Goal: Use online tool/utility: Utilize a website feature to perform a specific function

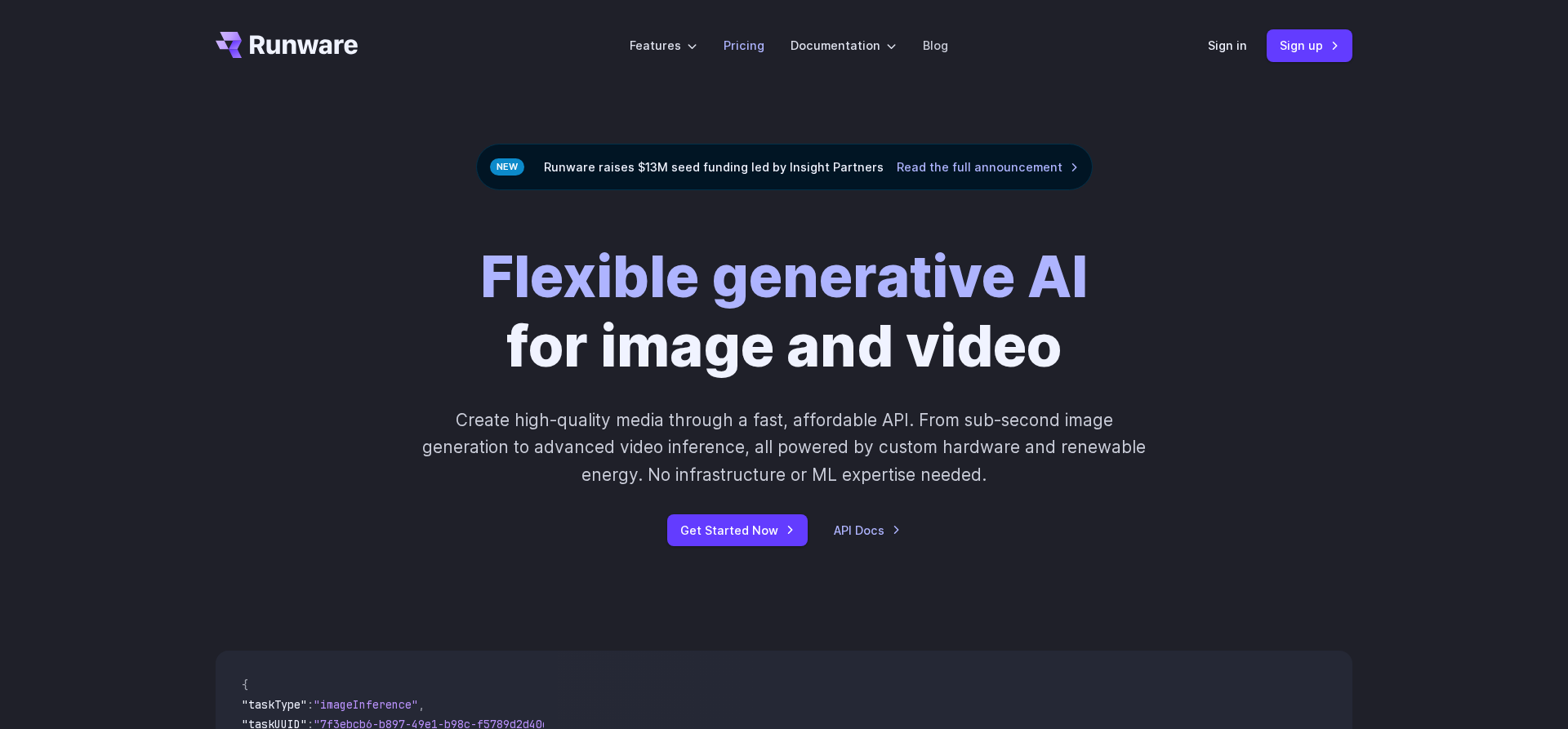
click at [759, 43] on link "Pricing" at bounding box center [743, 45] width 41 height 18
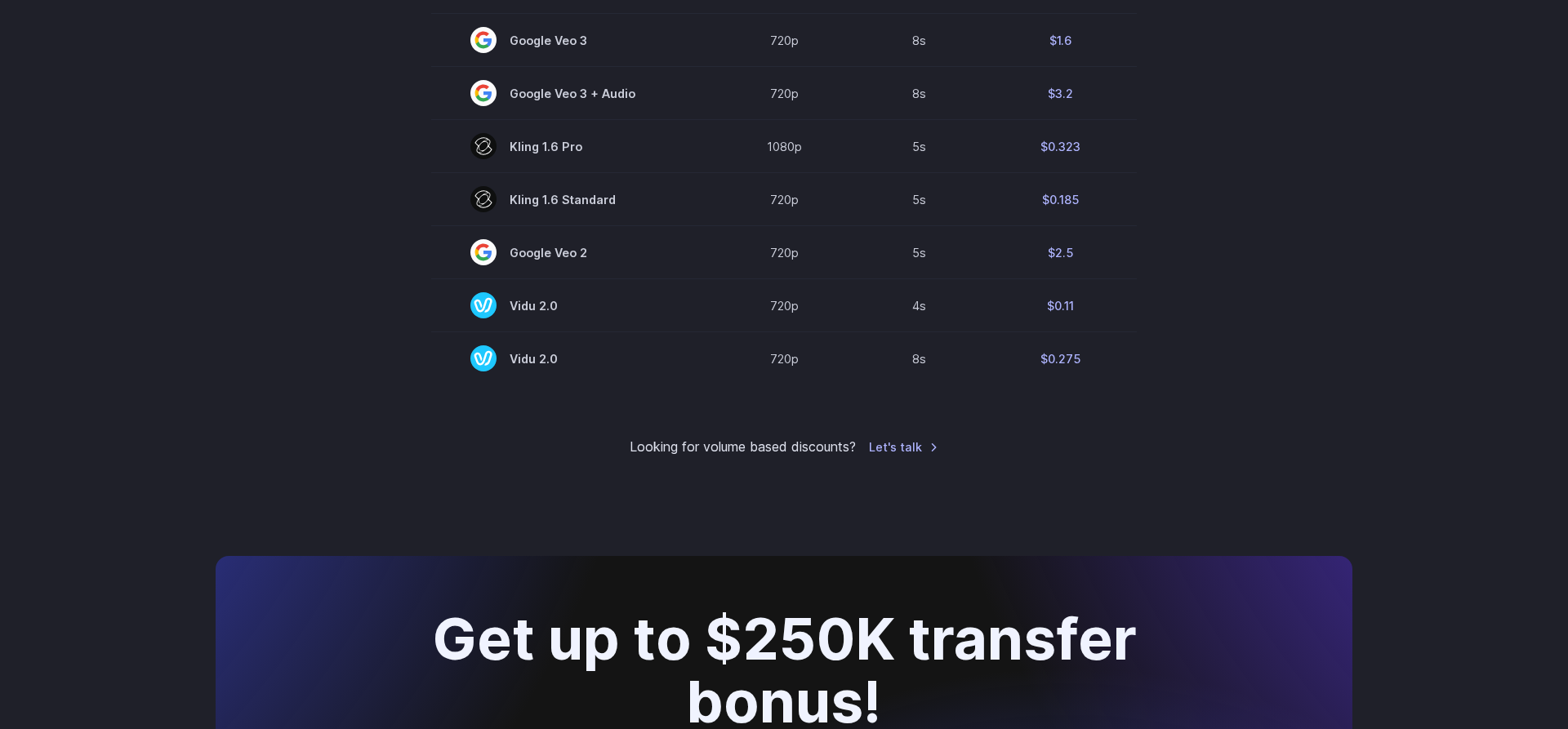
scroll to position [1332, 0]
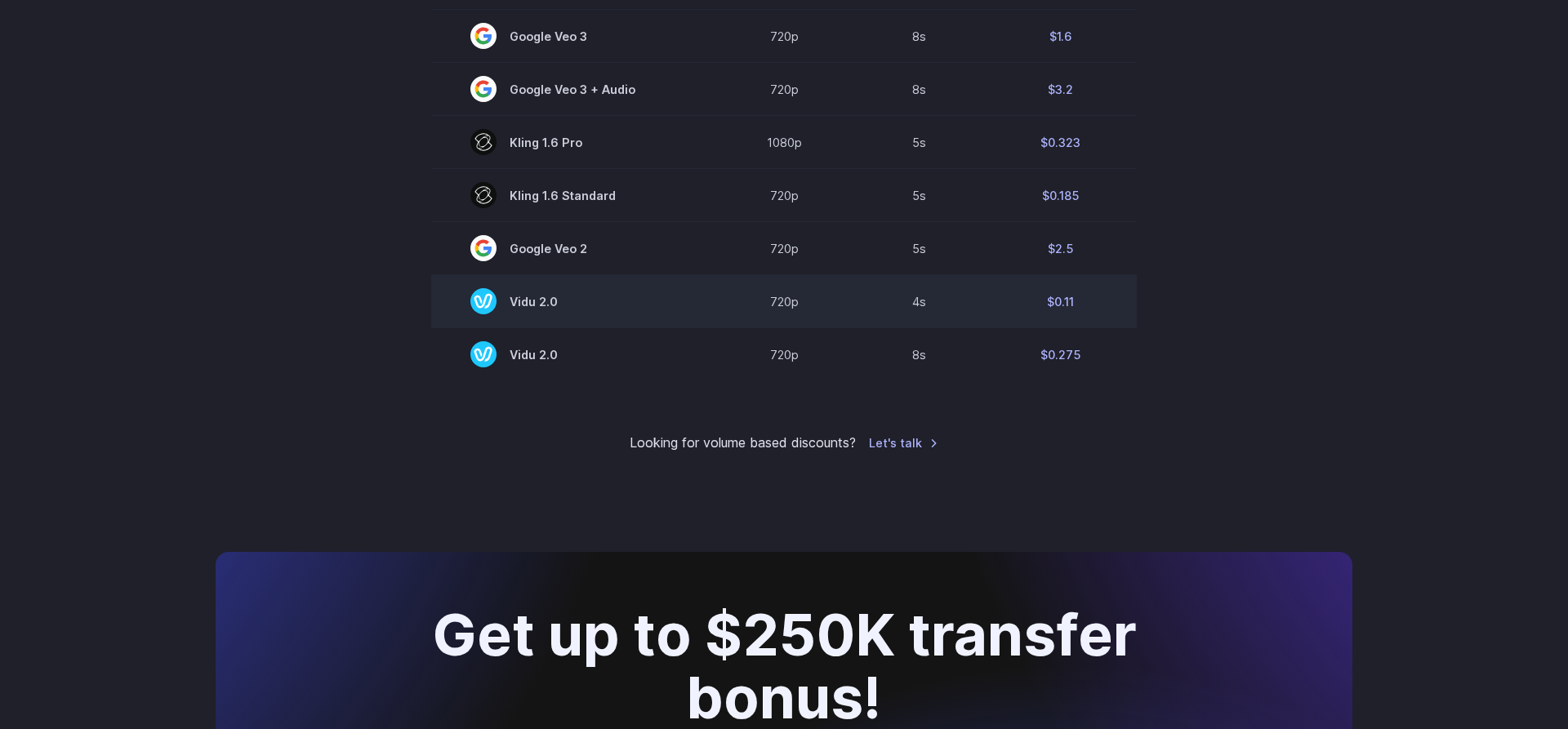
click at [488, 299] on rect at bounding box center [483, 301] width 26 height 26
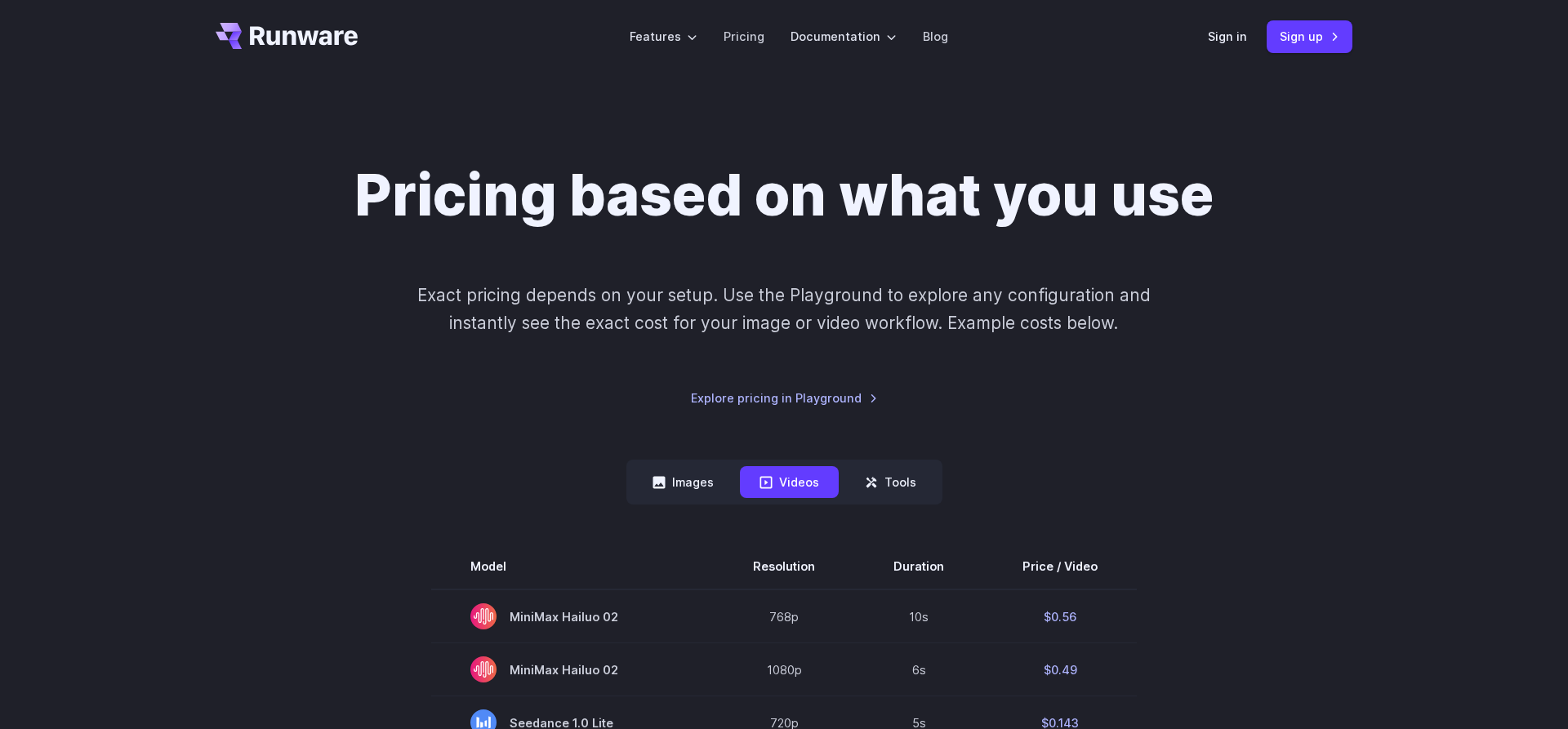
scroll to position [0, 0]
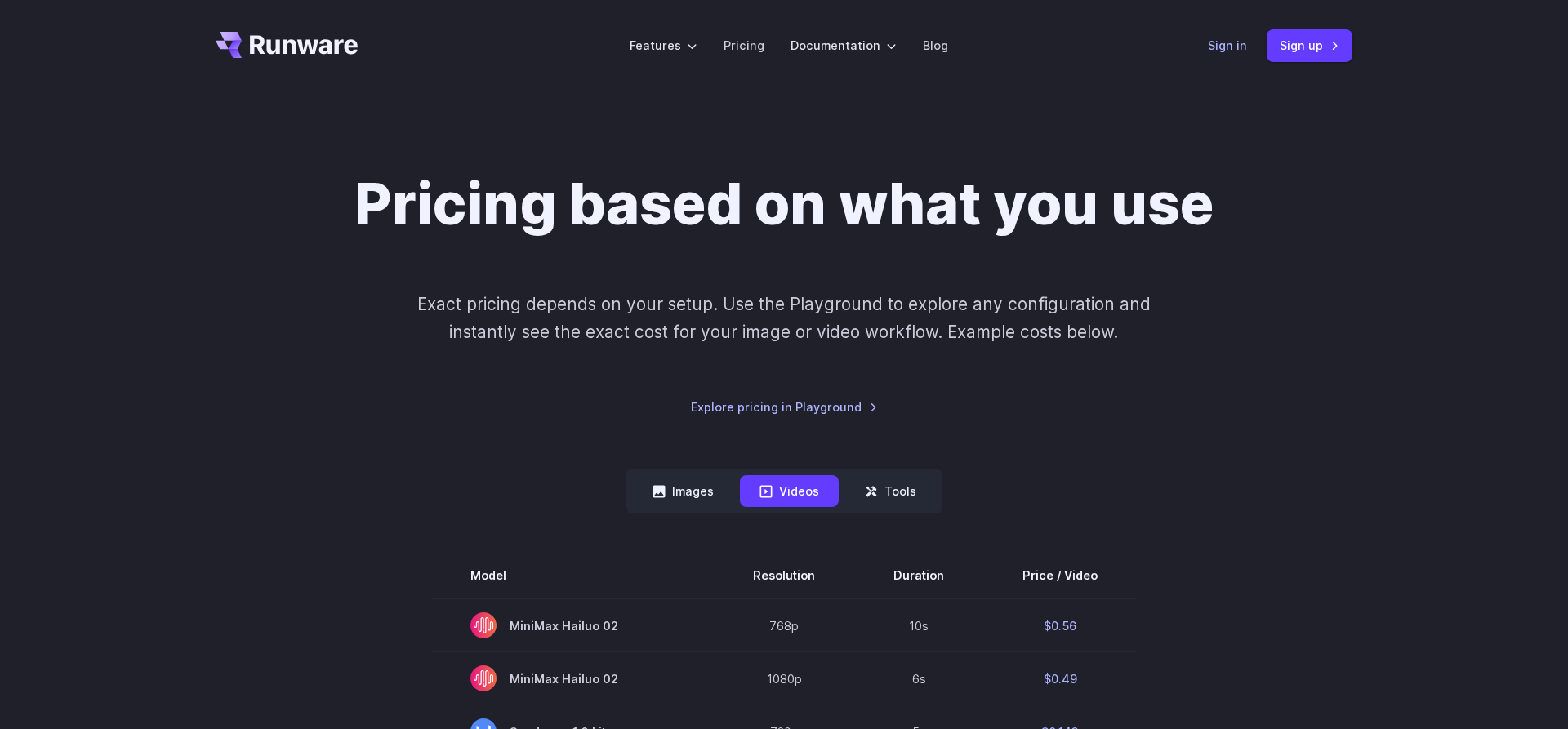
click at [1227, 43] on link "Sign in" at bounding box center [1227, 45] width 39 height 18
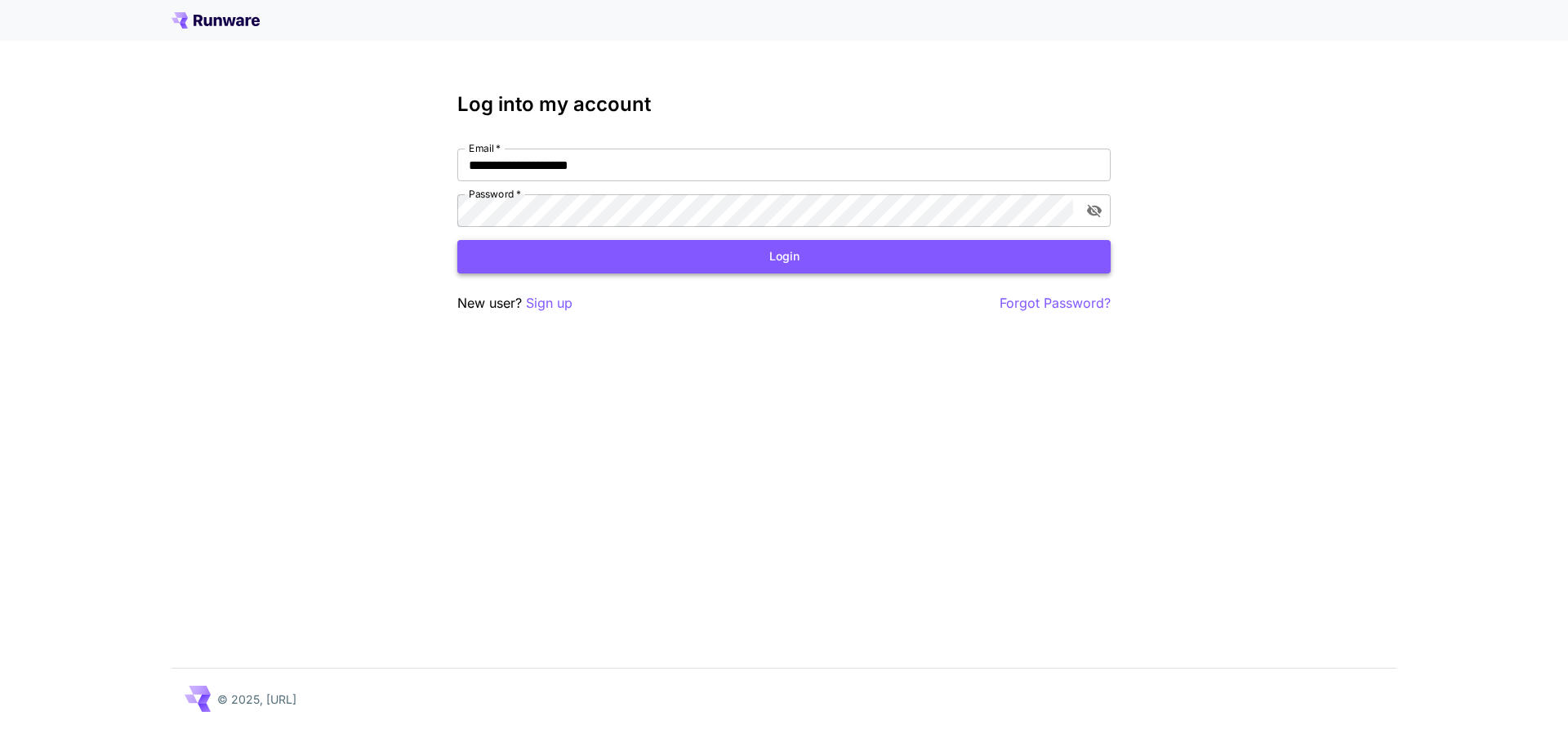
click at [766, 260] on button "Login" at bounding box center [784, 256] width 653 height 34
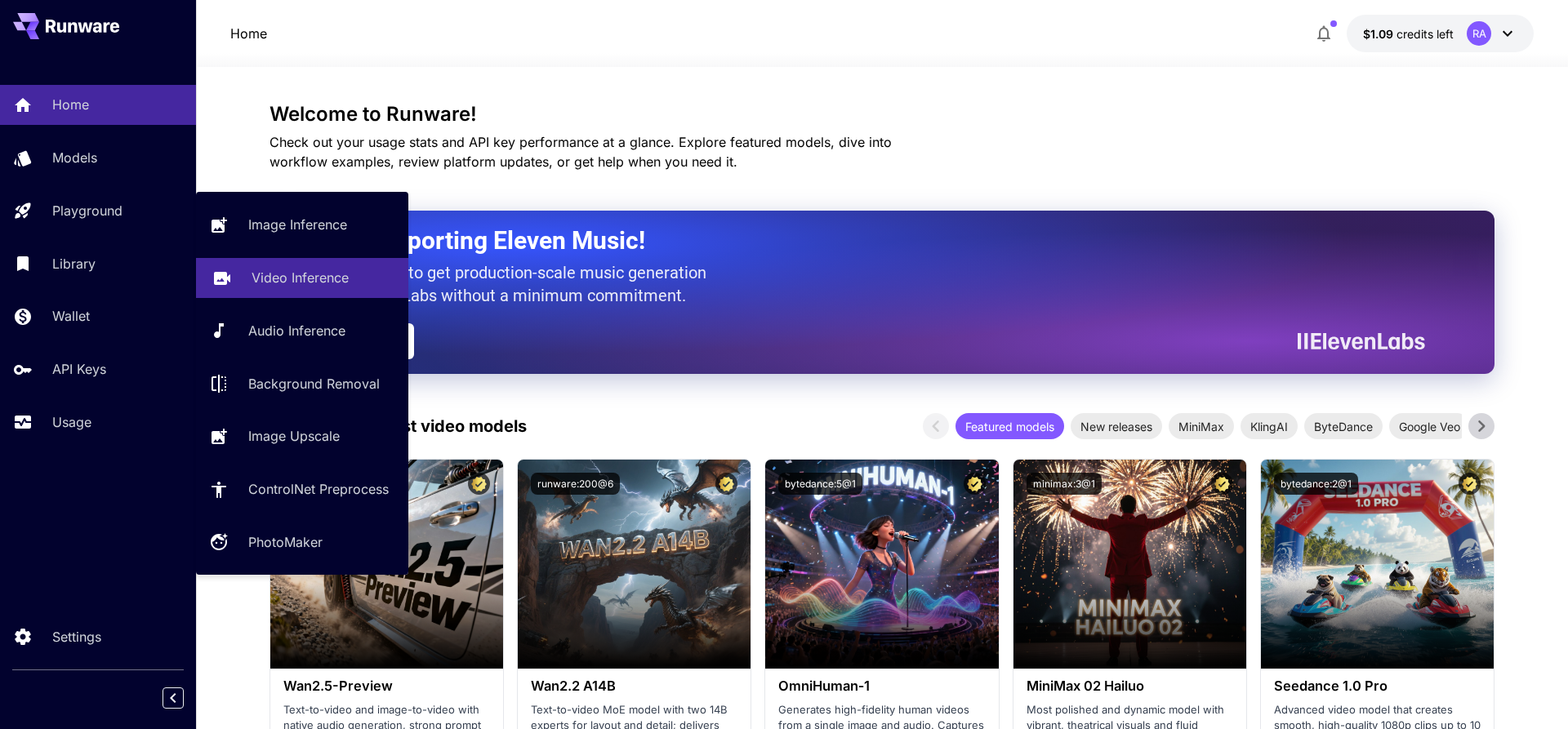
click at [349, 277] on p "Video Inference" at bounding box center [300, 277] width 97 height 19
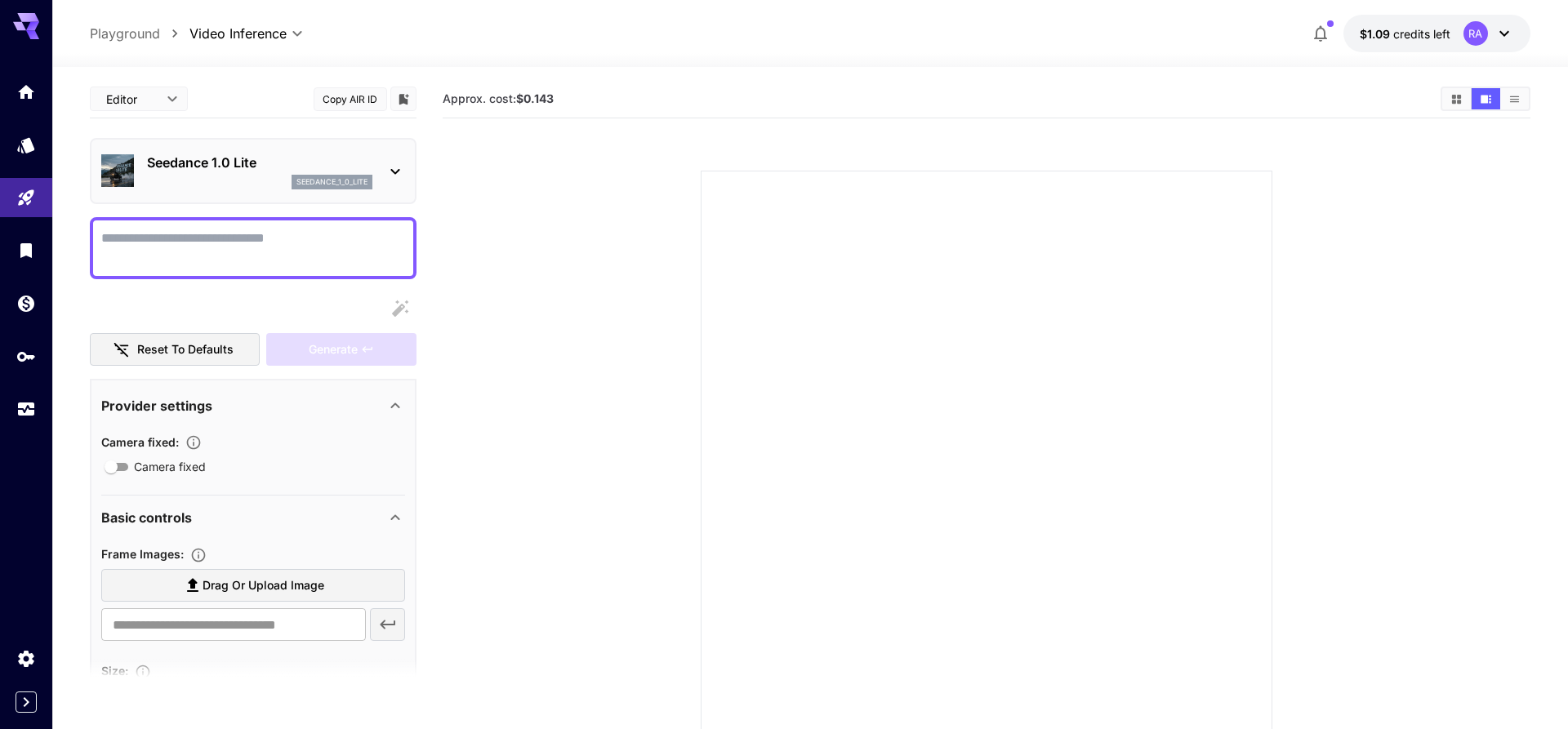
click at [396, 173] on icon at bounding box center [396, 172] width 9 height 6
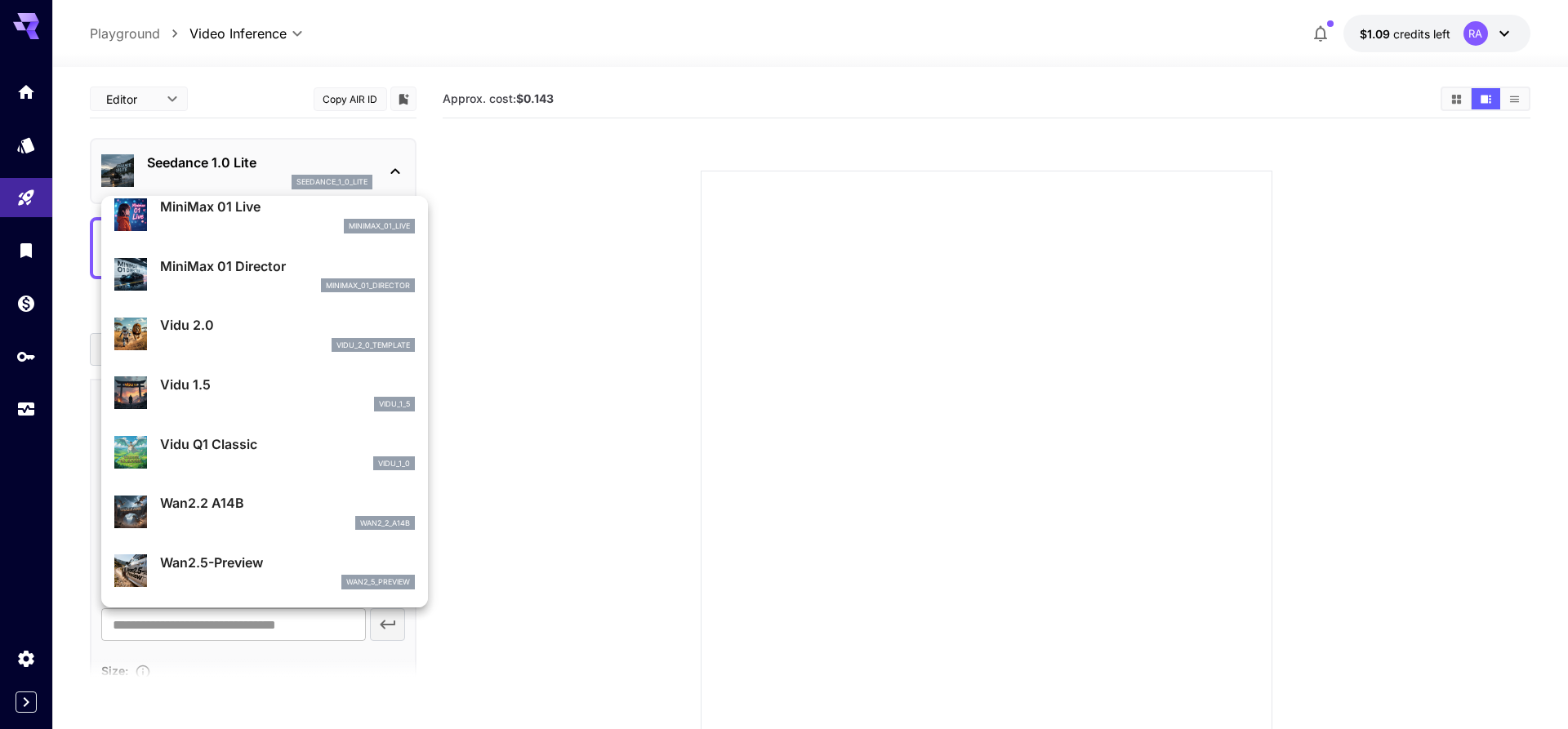
scroll to position [1500, 0]
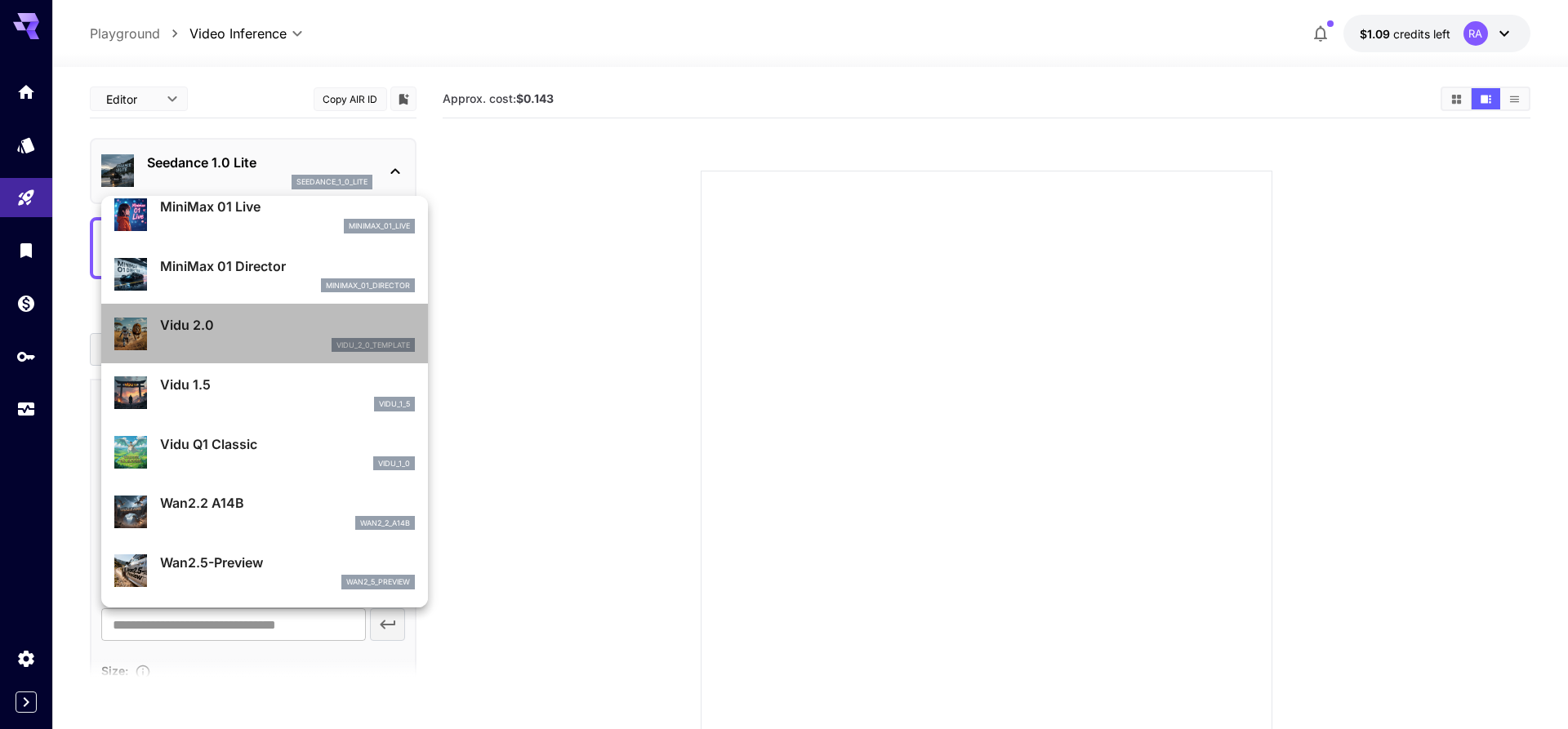
click at [287, 333] on p "Vidu 2.0" at bounding box center [287, 324] width 255 height 19
type input "**********"
type input "****"
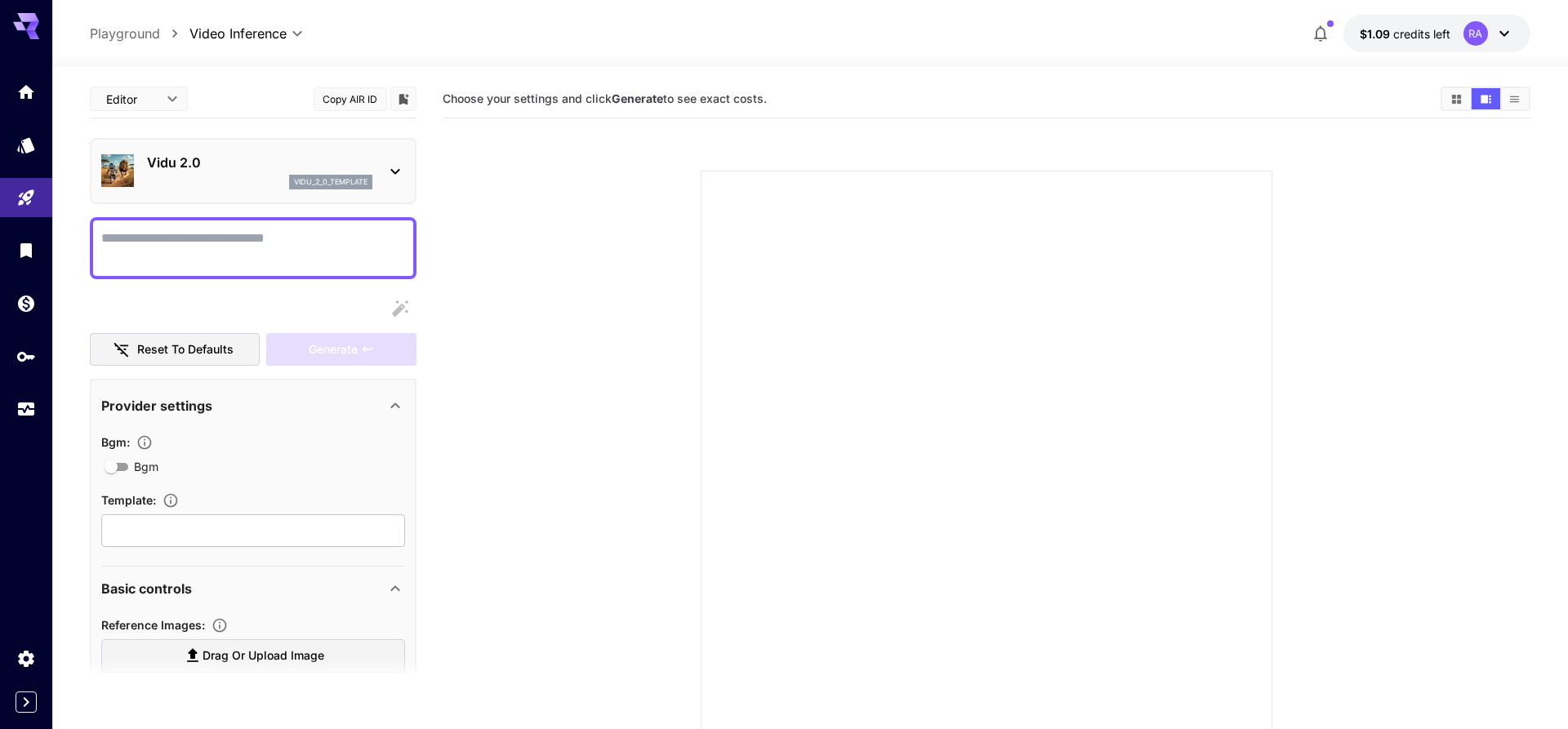
click at [386, 172] on div "Vidu 2.0 vidu_2_0_template" at bounding box center [253, 170] width 303 height 49
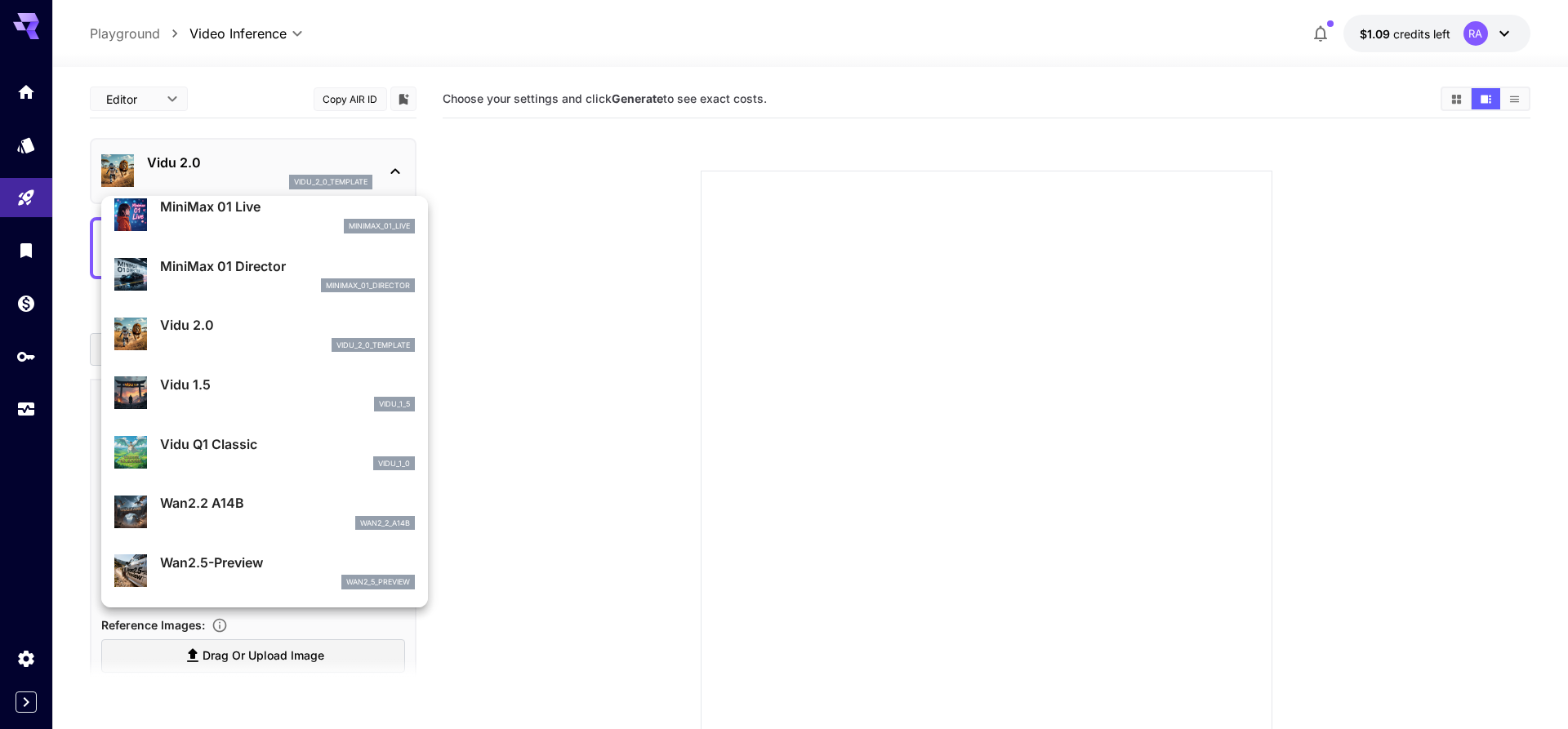
click at [308, 392] on p "Vidu 1.5" at bounding box center [287, 384] width 255 height 19
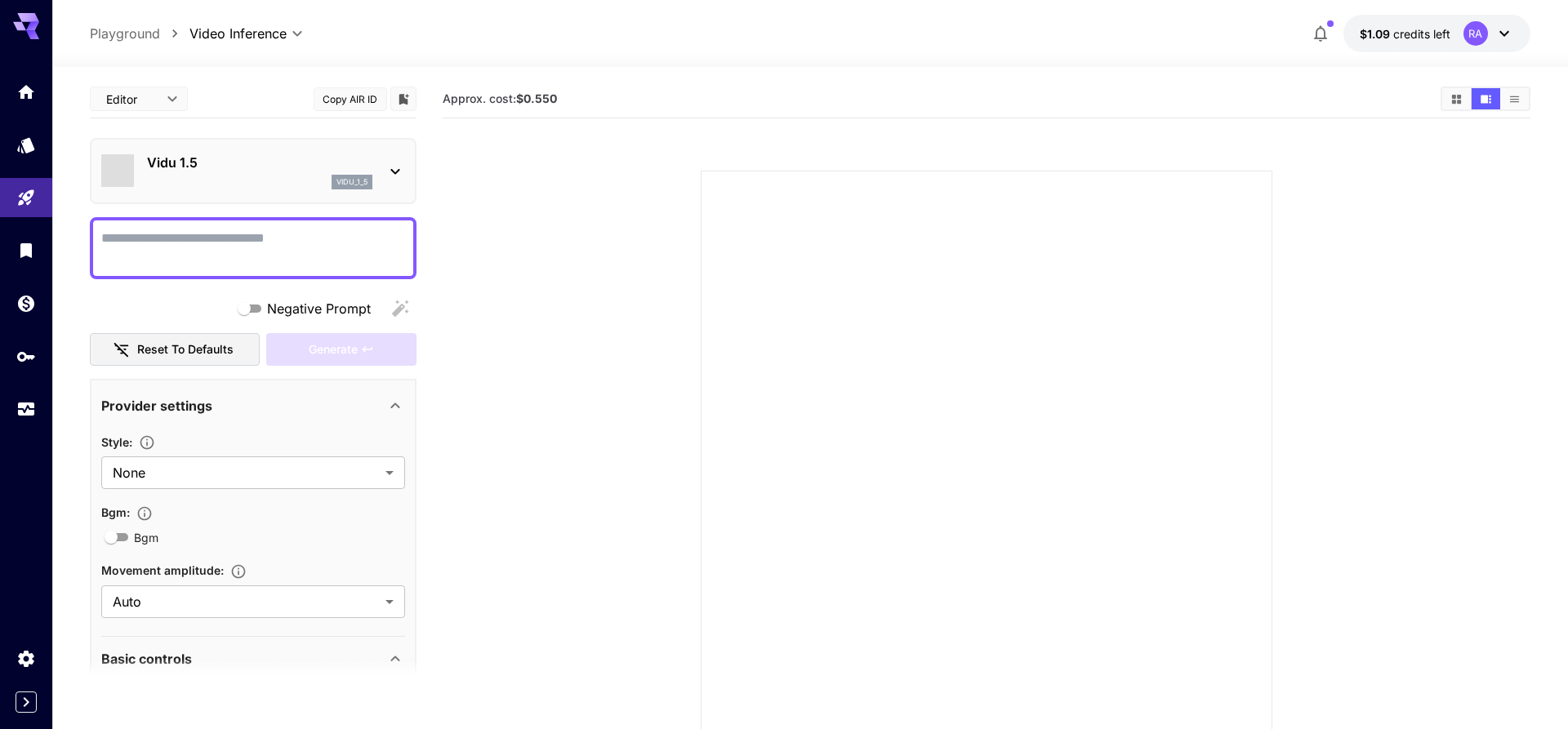
type input "**********"
type input "****"
click at [389, 173] on icon at bounding box center [395, 171] width 19 height 19
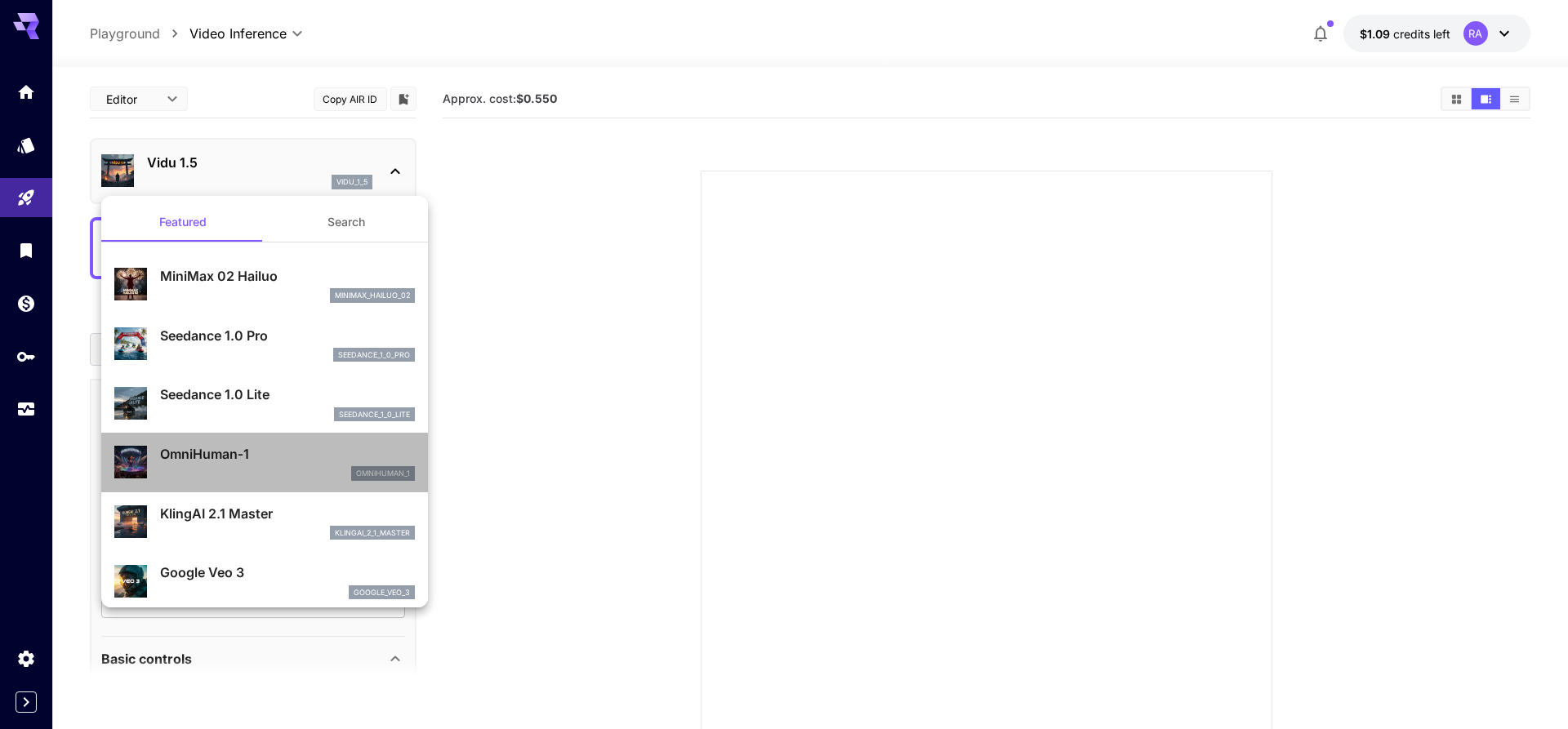
click at [294, 467] on div "omnihuman_1" at bounding box center [287, 473] width 255 height 15
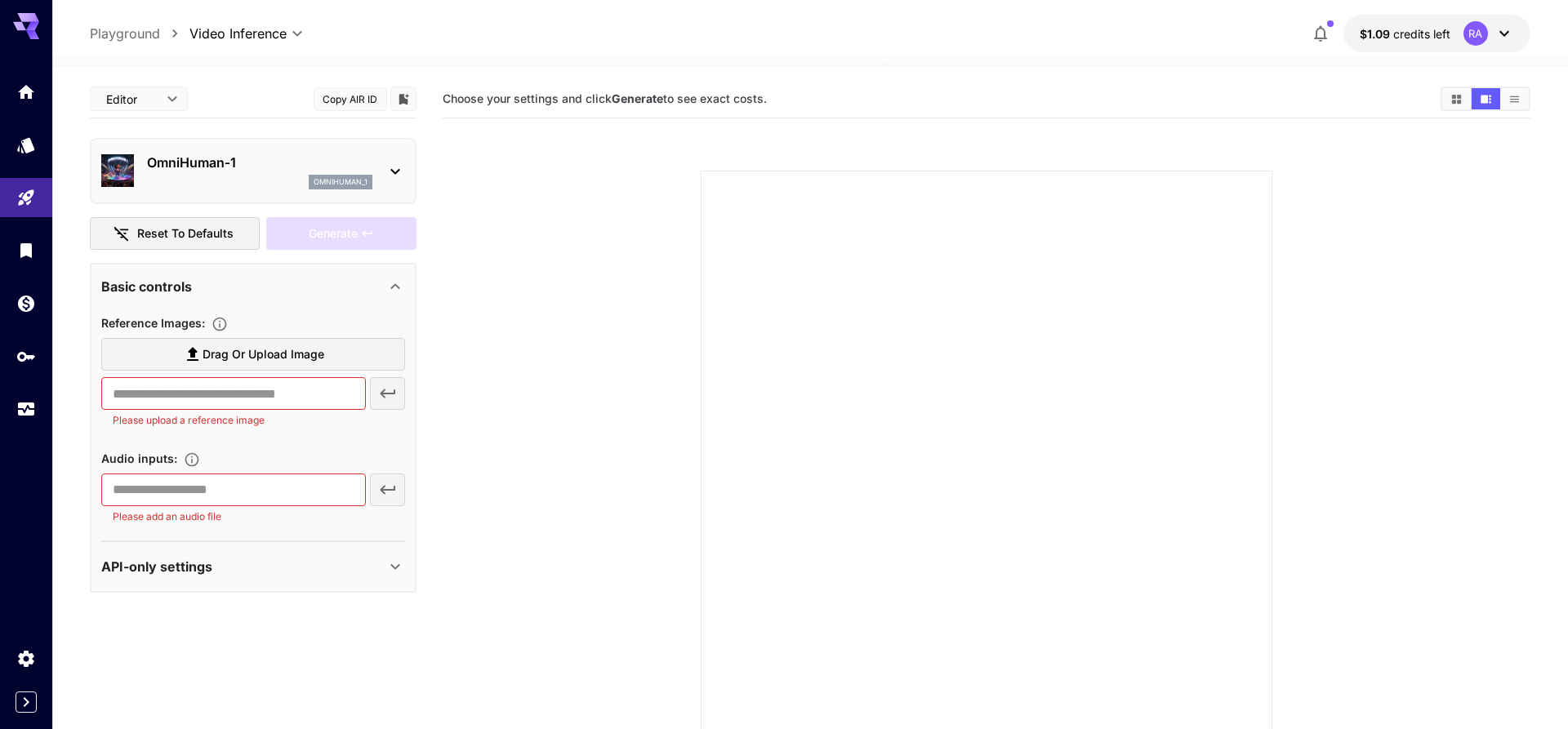
click at [393, 170] on icon at bounding box center [395, 171] width 19 height 19
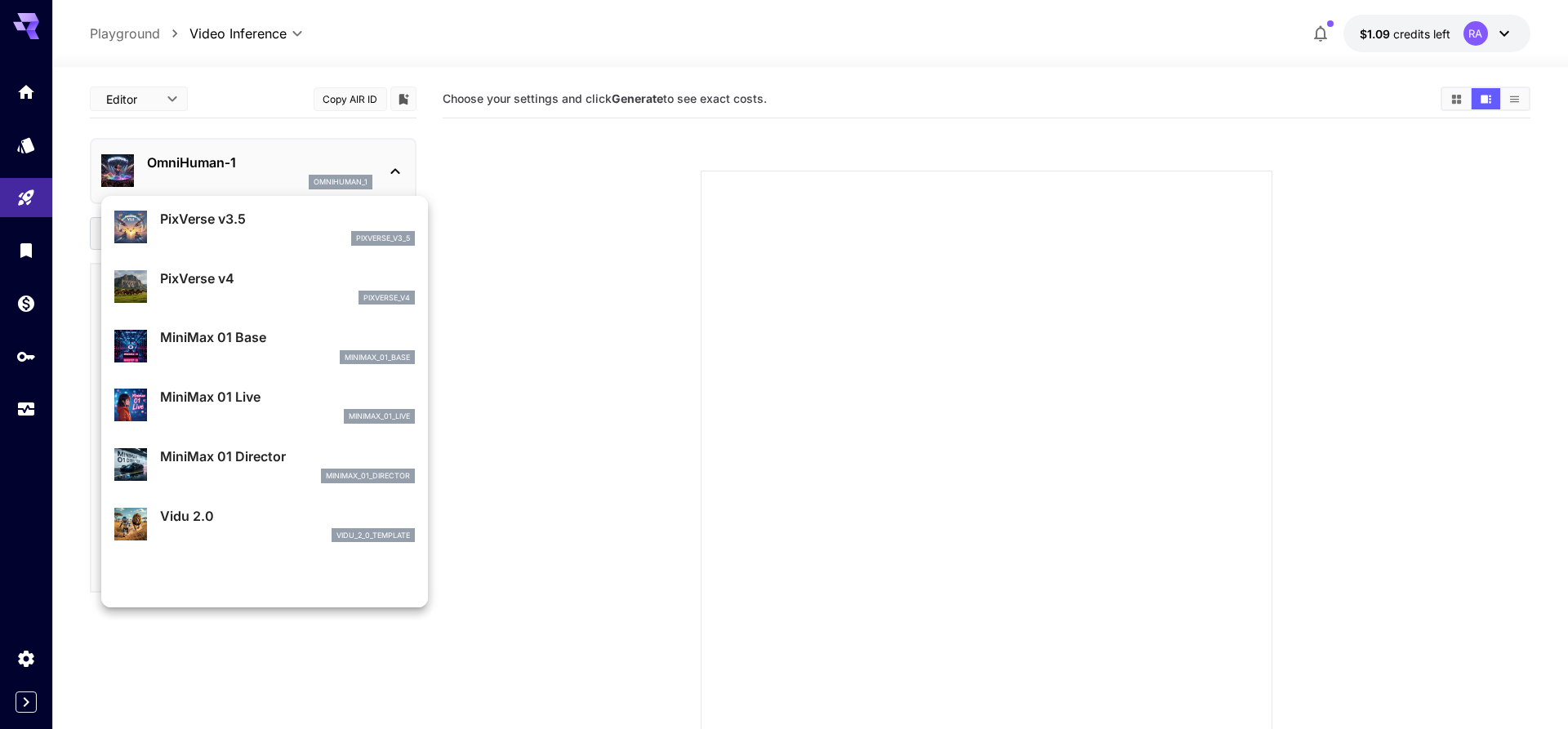
scroll to position [935, 0]
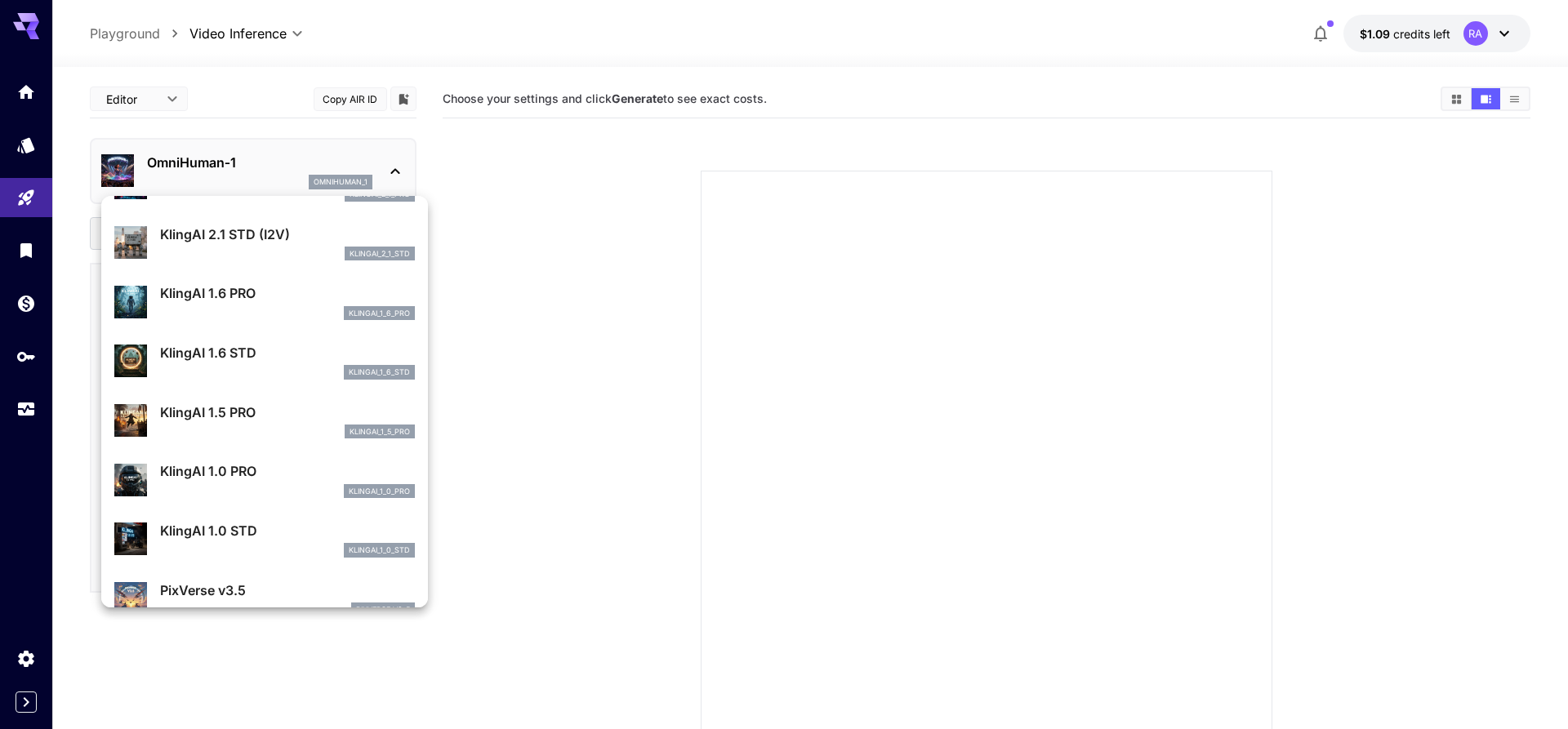
click at [304, 364] on div "KlingAI 1.6 STD klingai_1_6_std" at bounding box center [287, 361] width 255 height 37
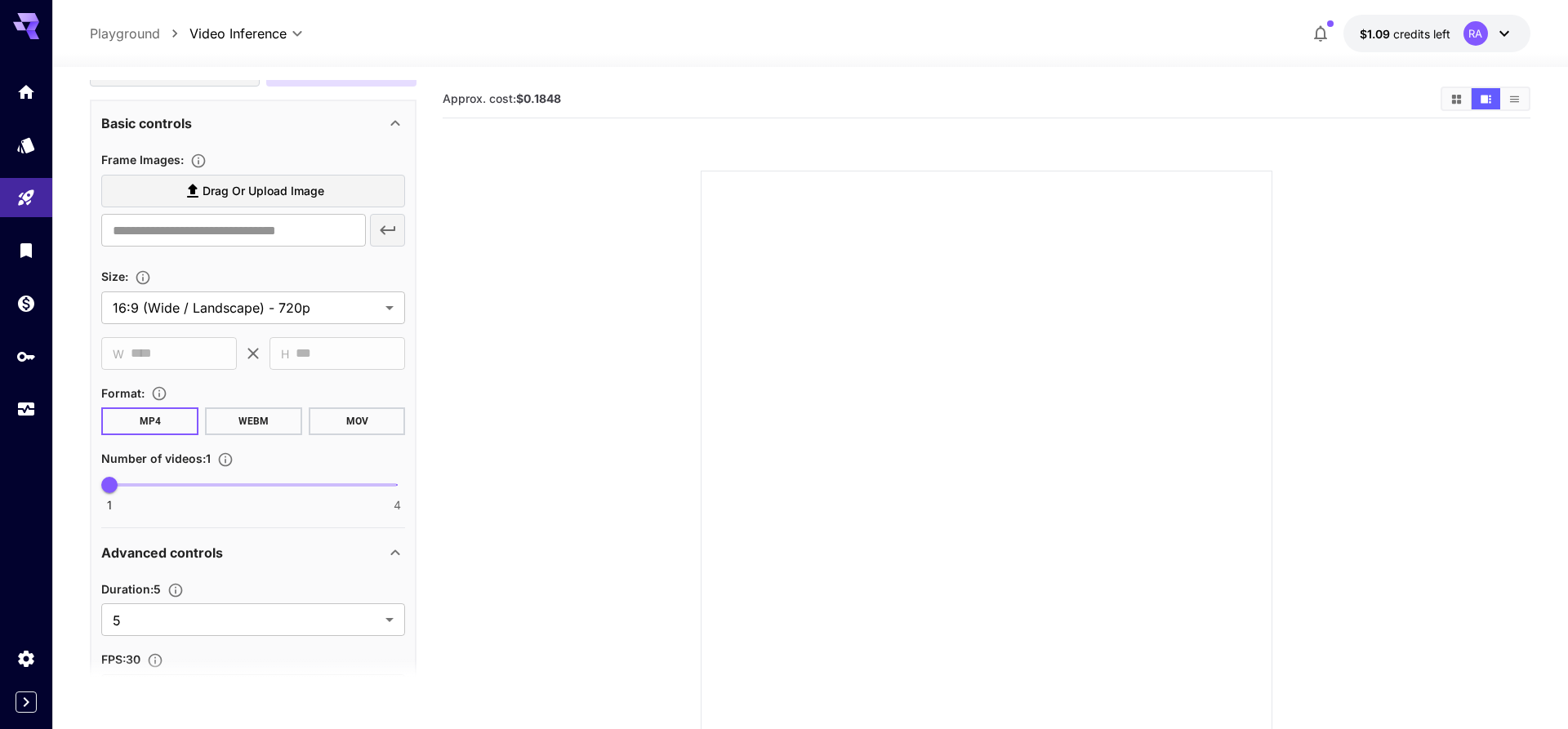
scroll to position [397, 0]
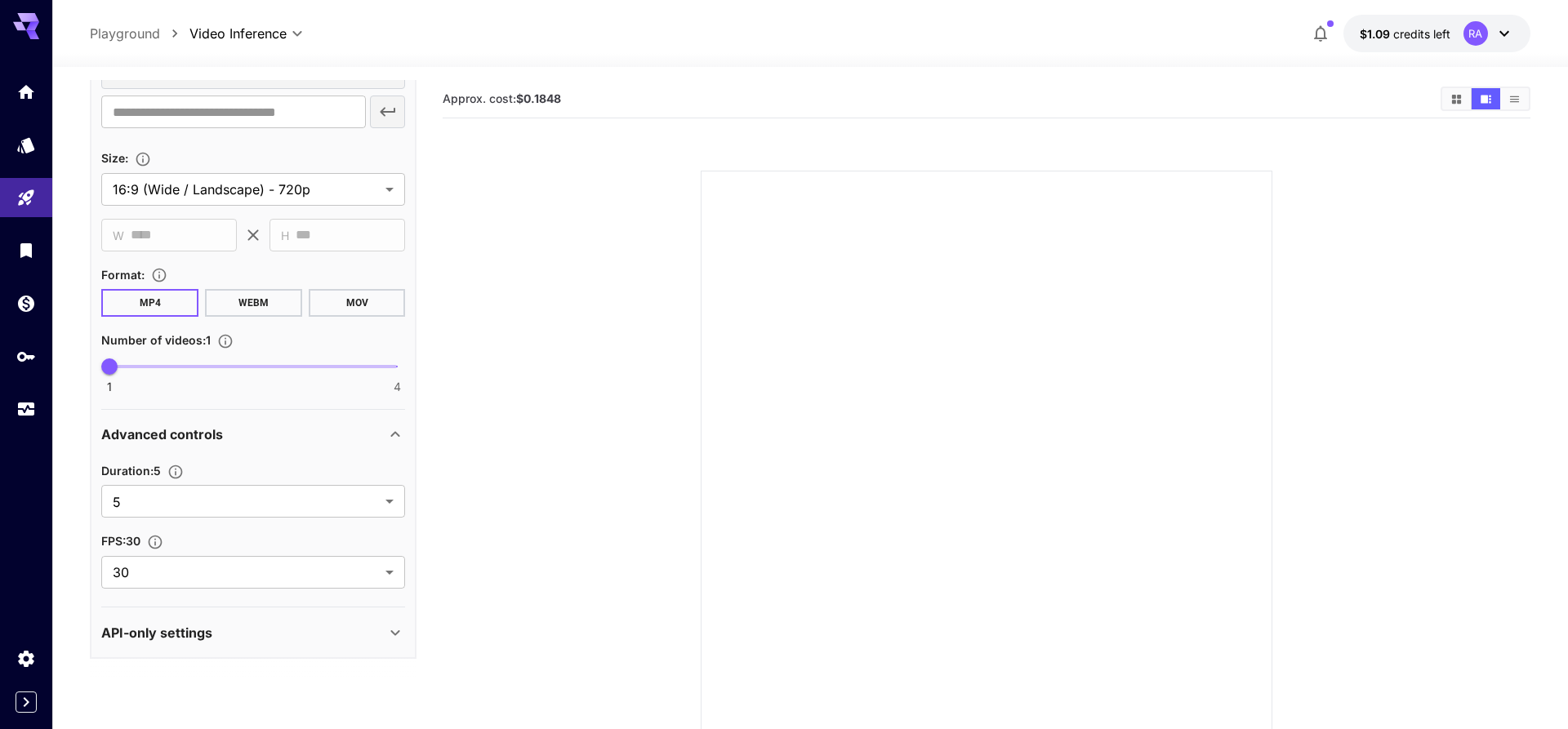
click at [343, 305] on button "MOV" at bounding box center [357, 302] width 97 height 28
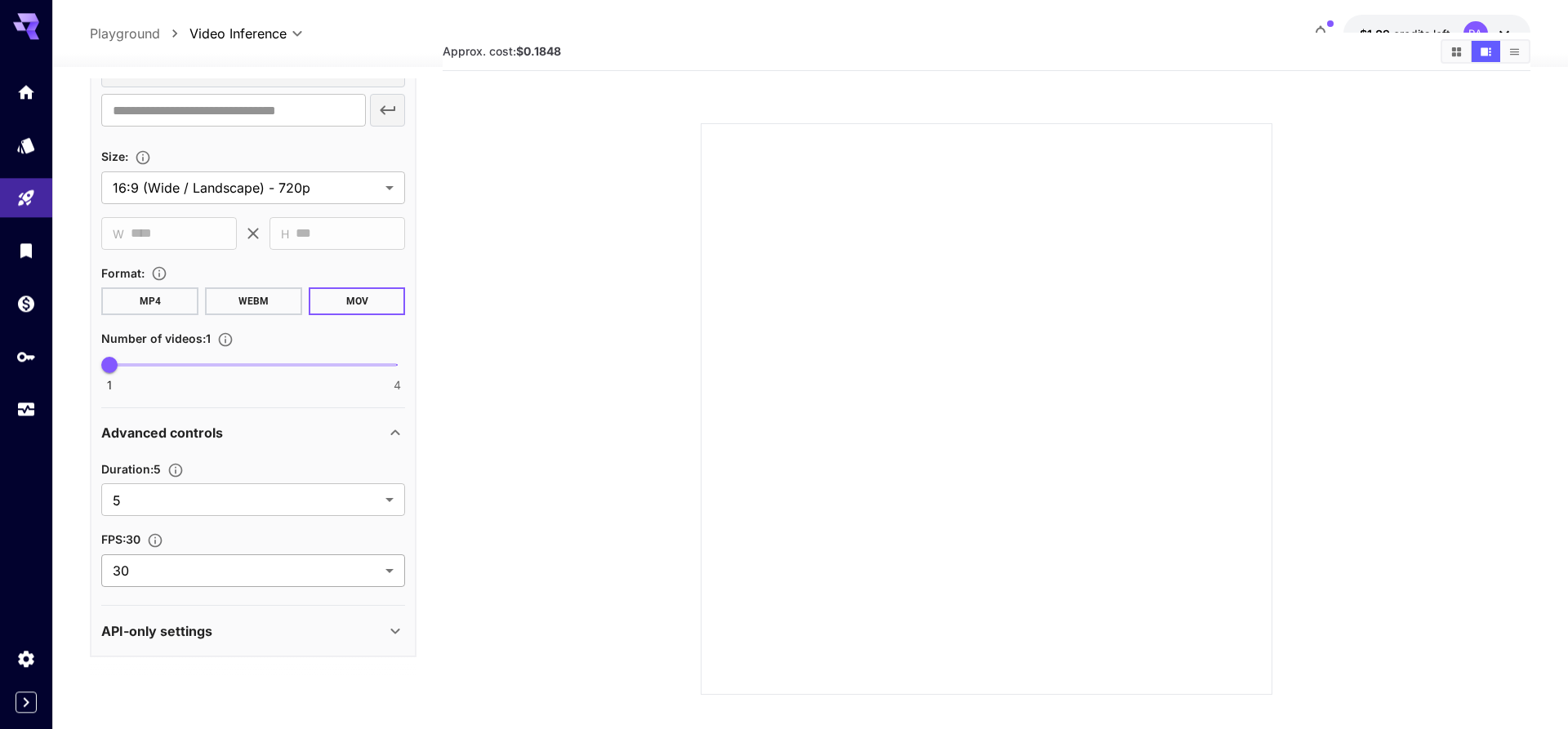
scroll to position [46, 0]
click at [360, 641] on div "API-only settings" at bounding box center [253, 631] width 303 height 39
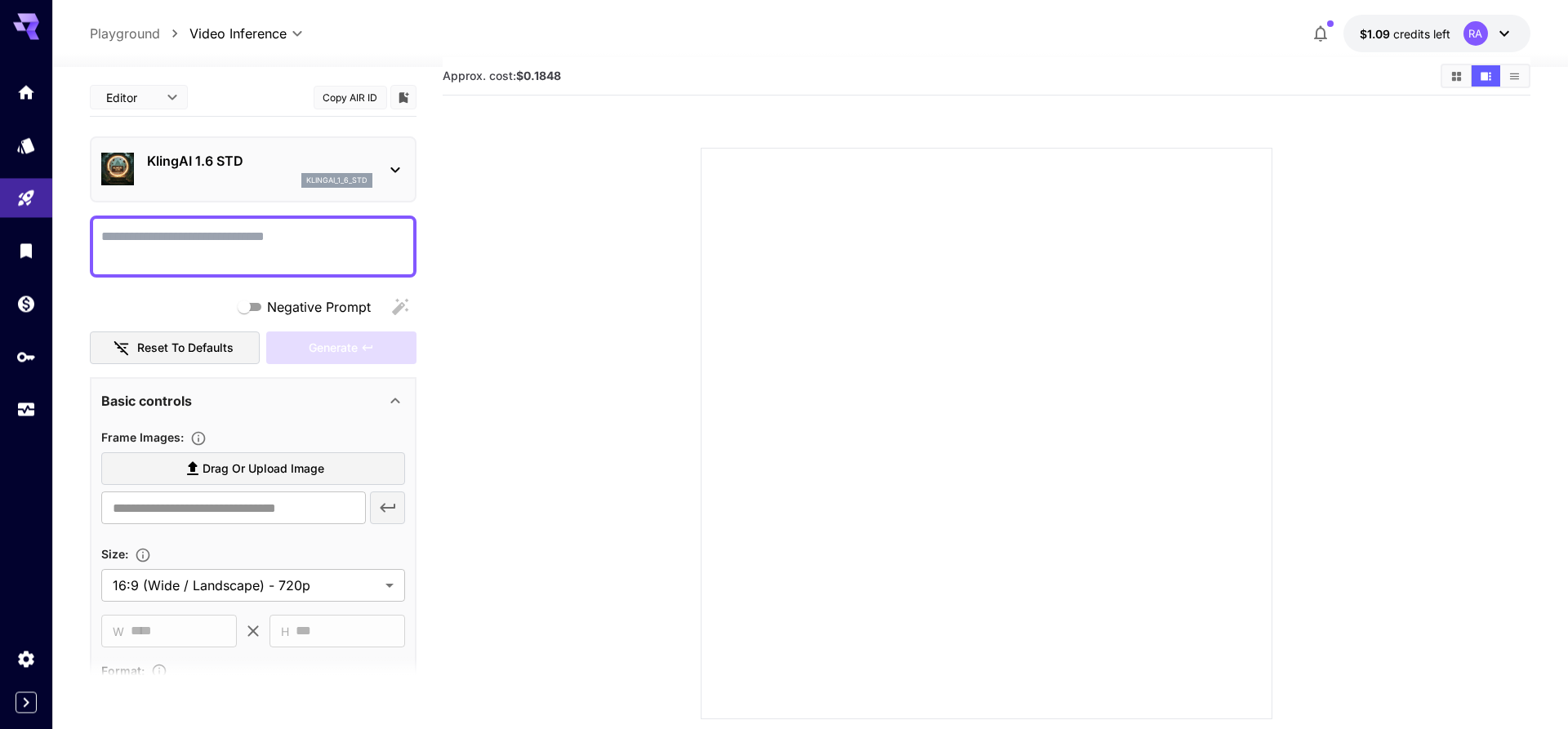
scroll to position [0, 0]
click at [1512, 34] on icon at bounding box center [1503, 33] width 19 height 19
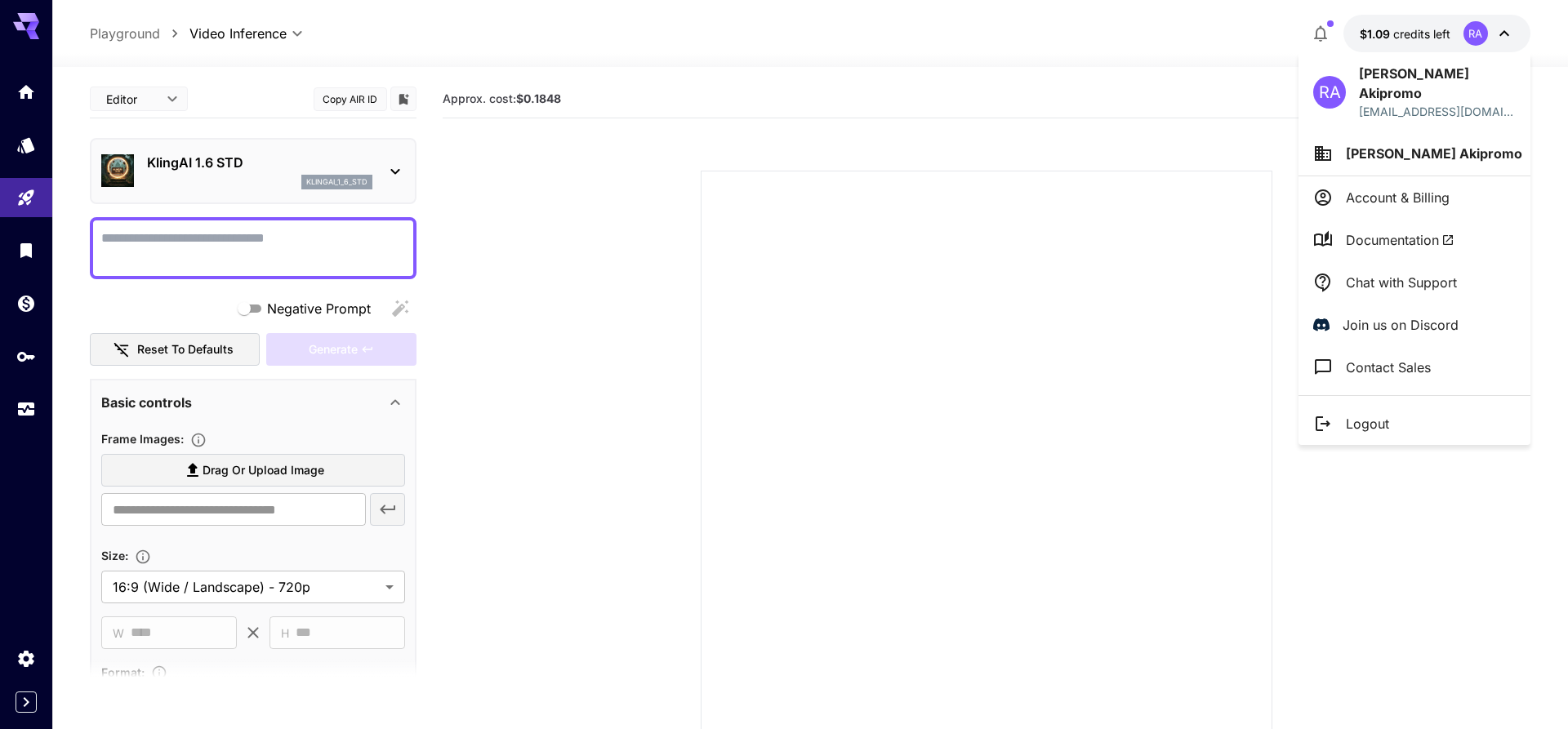
click at [719, 482] on div at bounding box center [784, 364] width 1568 height 729
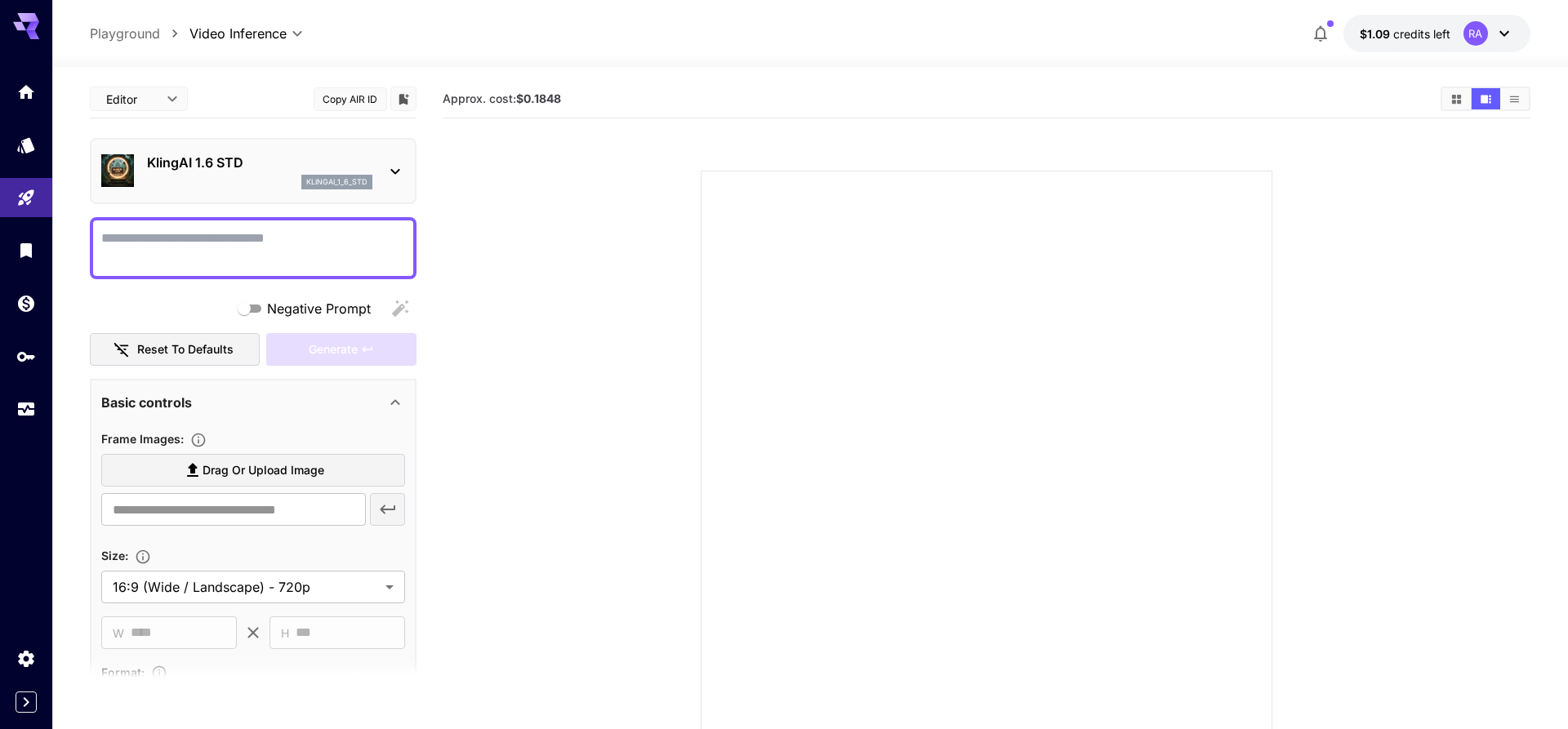
click at [1320, 34] on icon "button" at bounding box center [1320, 33] width 19 height 19
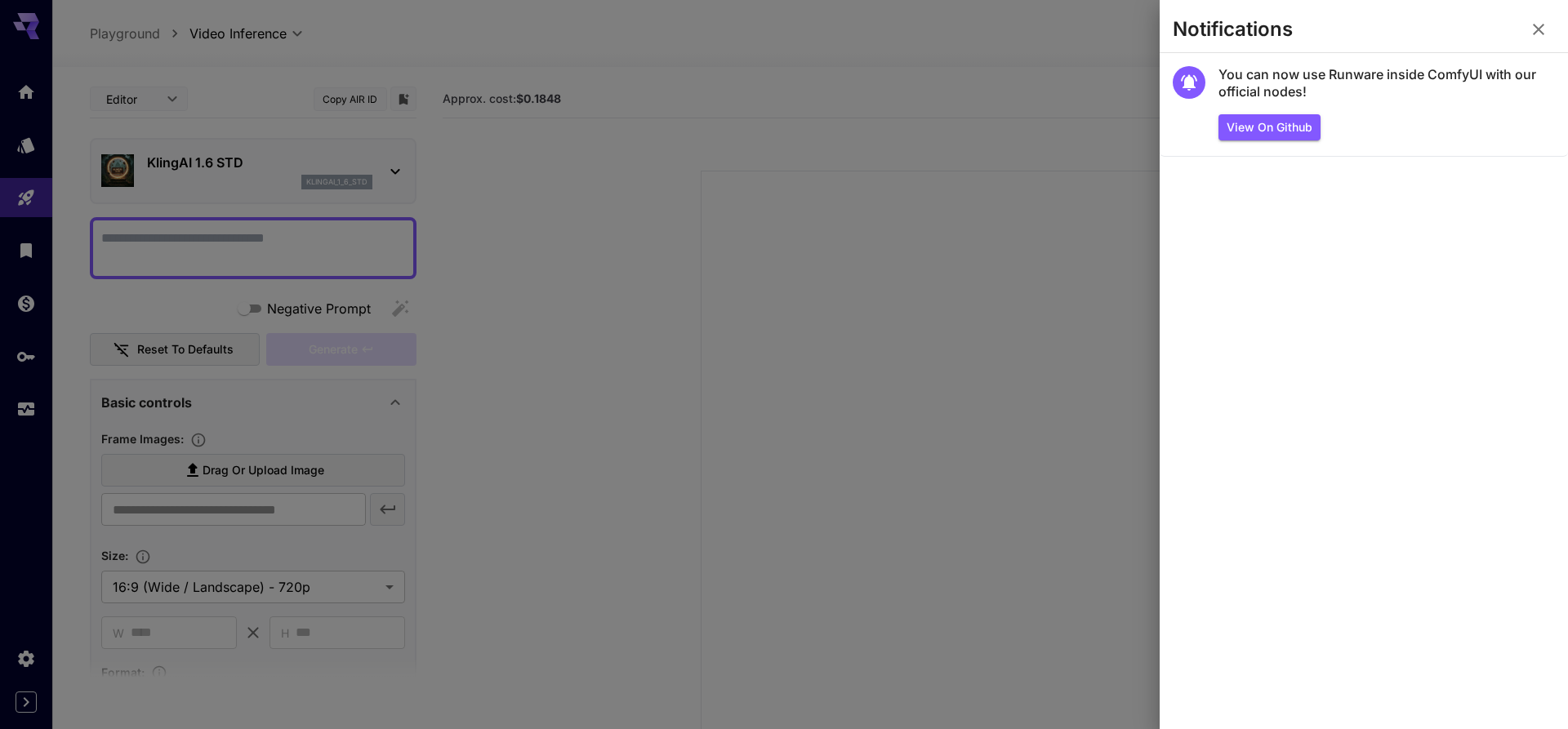
click at [1086, 210] on div at bounding box center [784, 364] width 1568 height 729
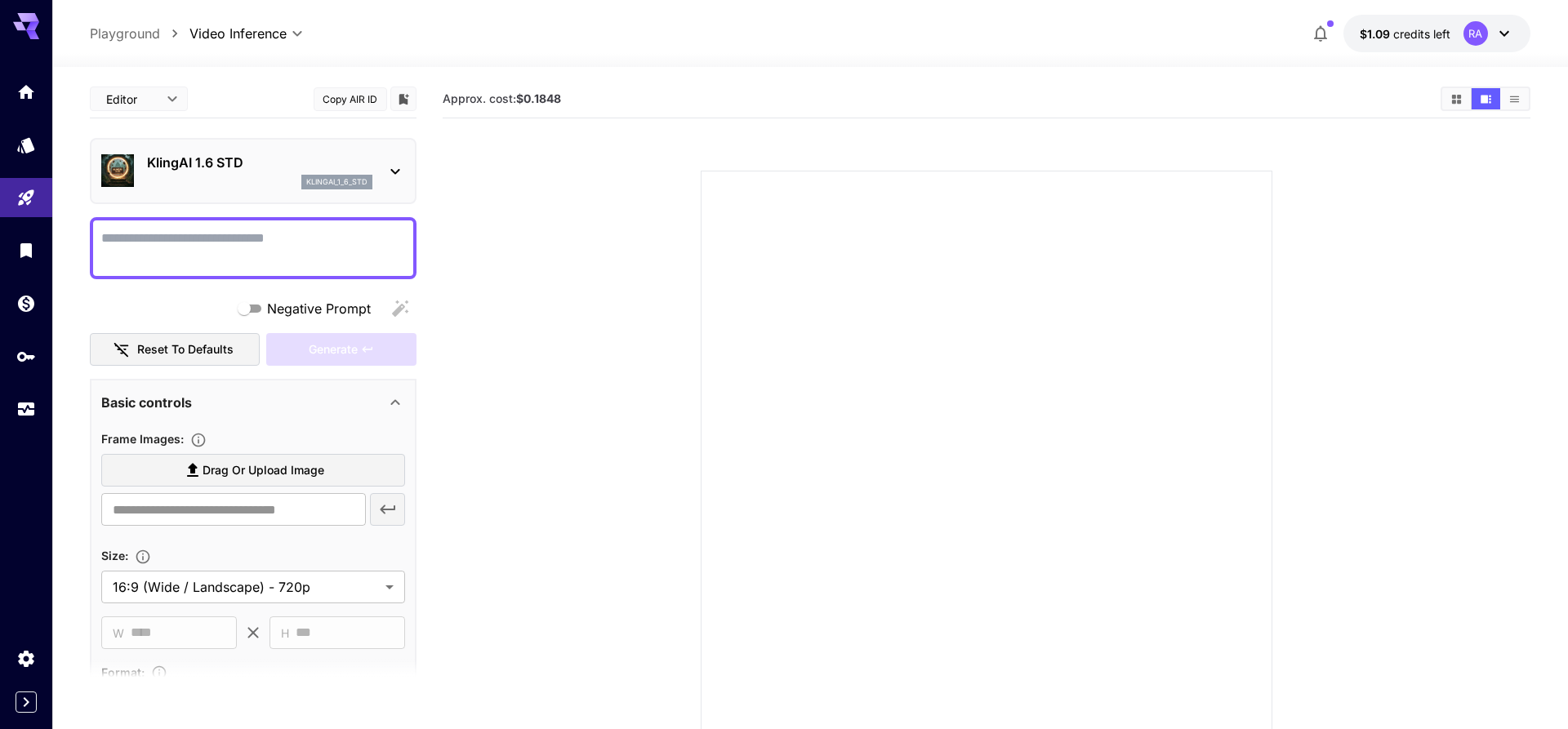
click at [1503, 28] on icon at bounding box center [1503, 33] width 19 height 19
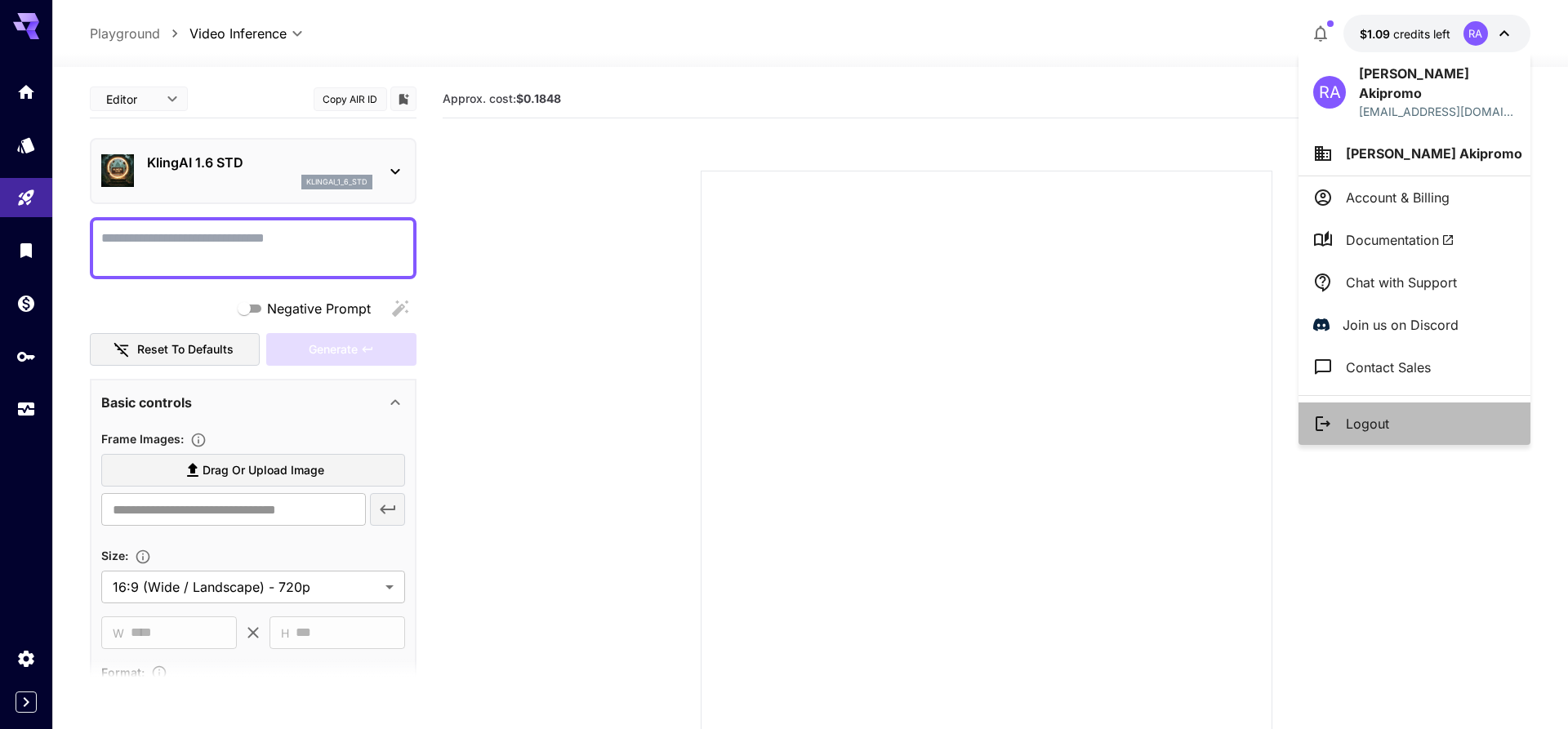
click at [1386, 414] on p "Logout" at bounding box center [1368, 423] width 44 height 19
